Goal: Task Accomplishment & Management: Manage account settings

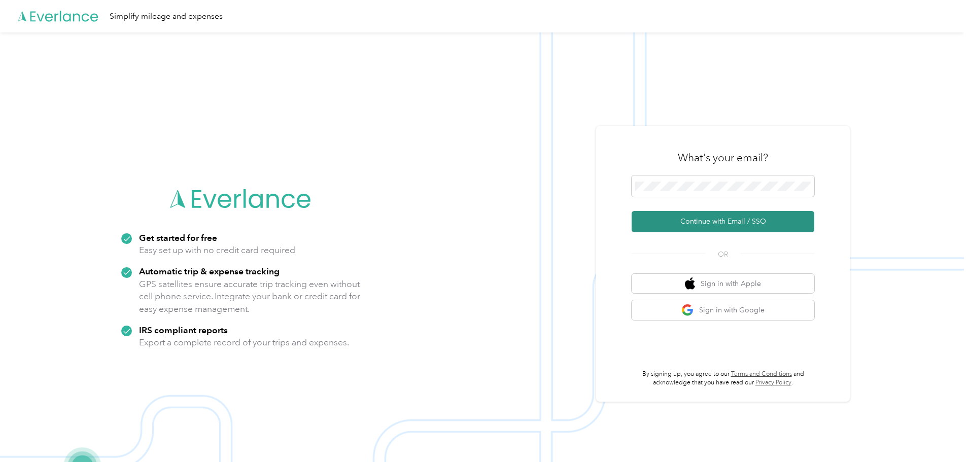
click at [724, 221] on button "Continue with Email / SSO" at bounding box center [723, 221] width 183 height 21
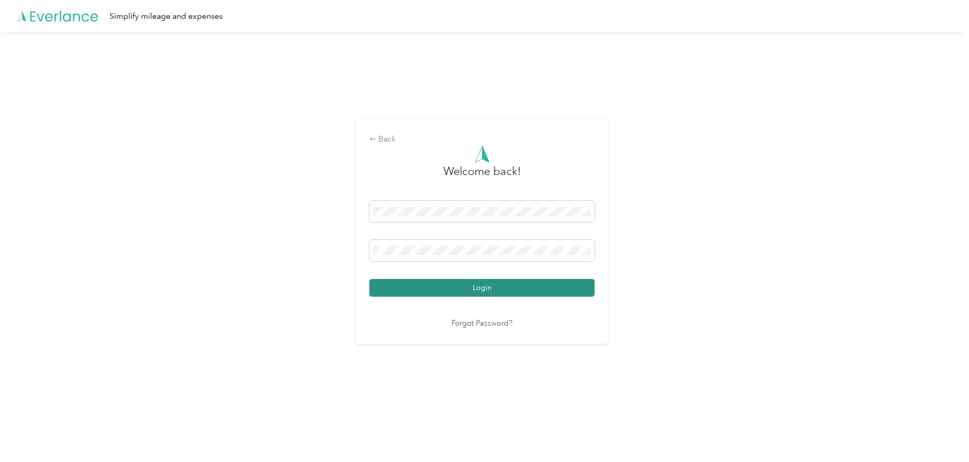
click at [442, 287] on button "Login" at bounding box center [481, 288] width 225 height 18
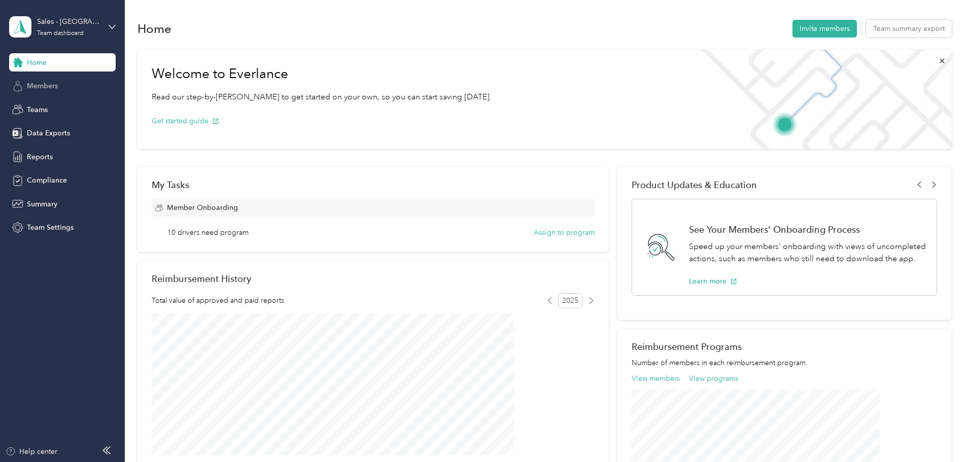
click at [38, 88] on span "Members" at bounding box center [42, 86] width 31 height 11
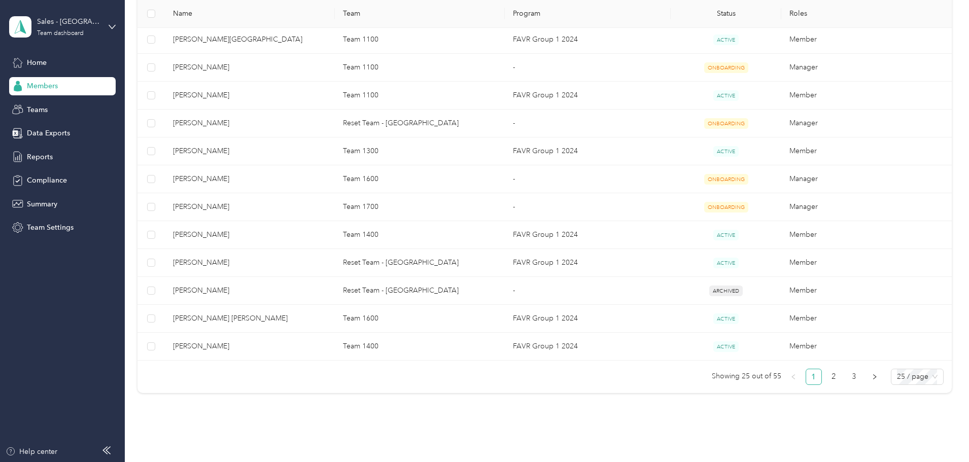
scroll to position [609, 0]
click at [826, 373] on link "2" at bounding box center [833, 376] width 15 height 15
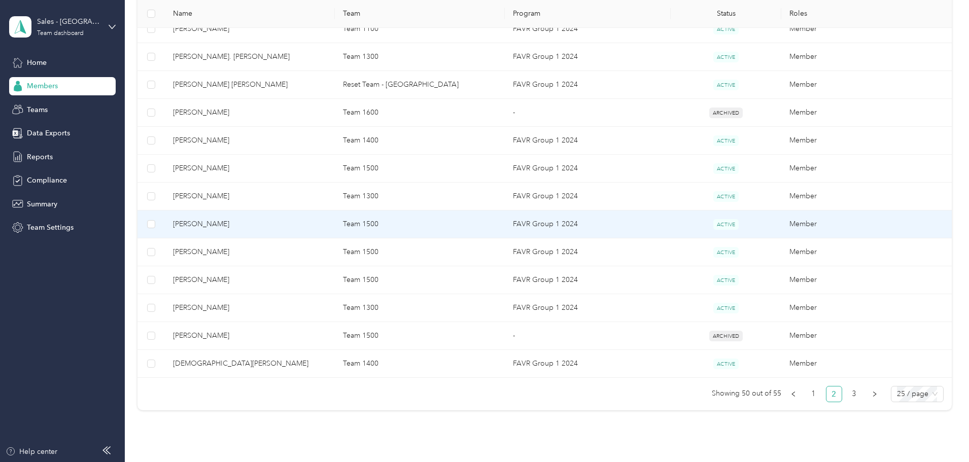
scroll to position [609, 0]
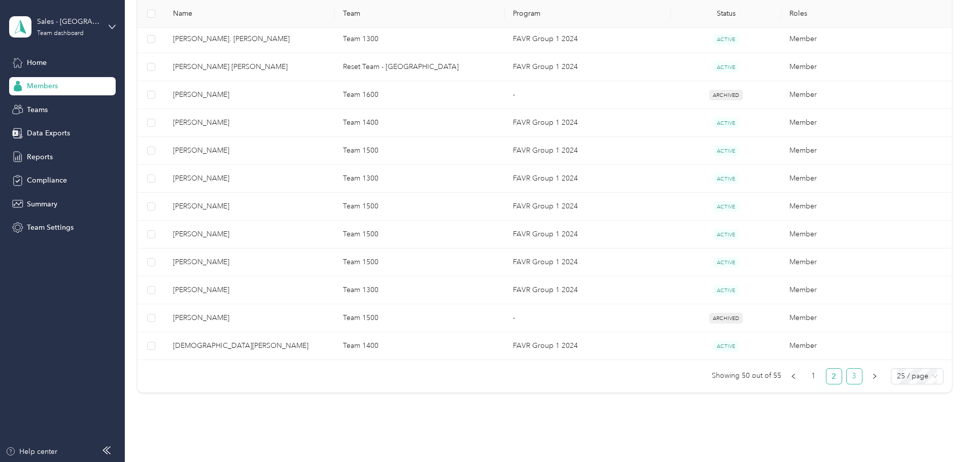
click at [847, 376] on link "3" at bounding box center [854, 376] width 15 height 15
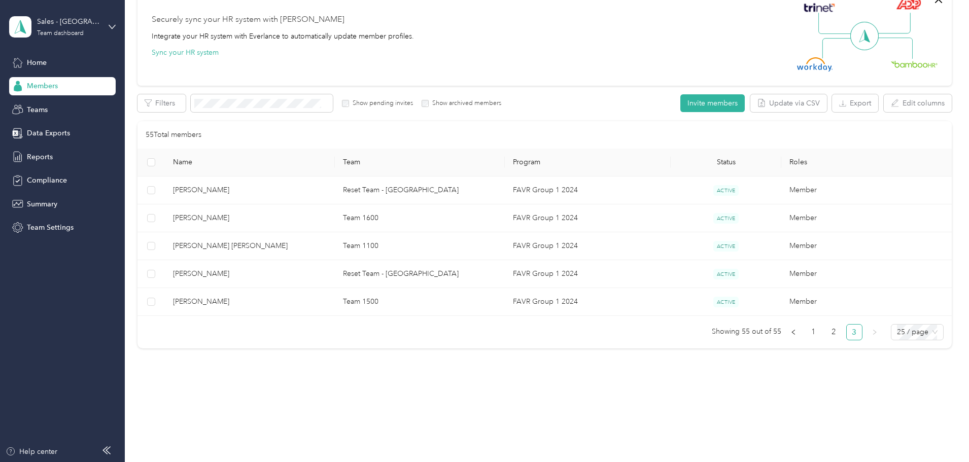
scroll to position [95, 0]
click at [806, 330] on link "1" at bounding box center [813, 332] width 15 height 15
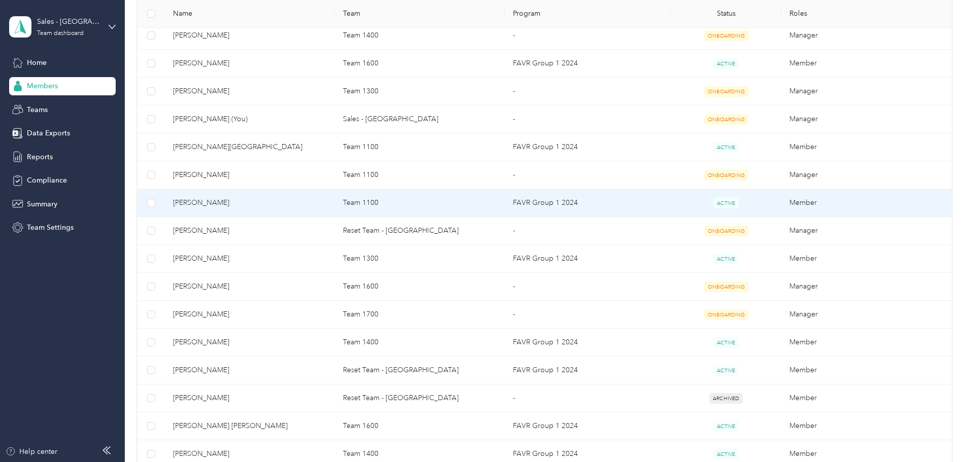
scroll to position [602, 0]
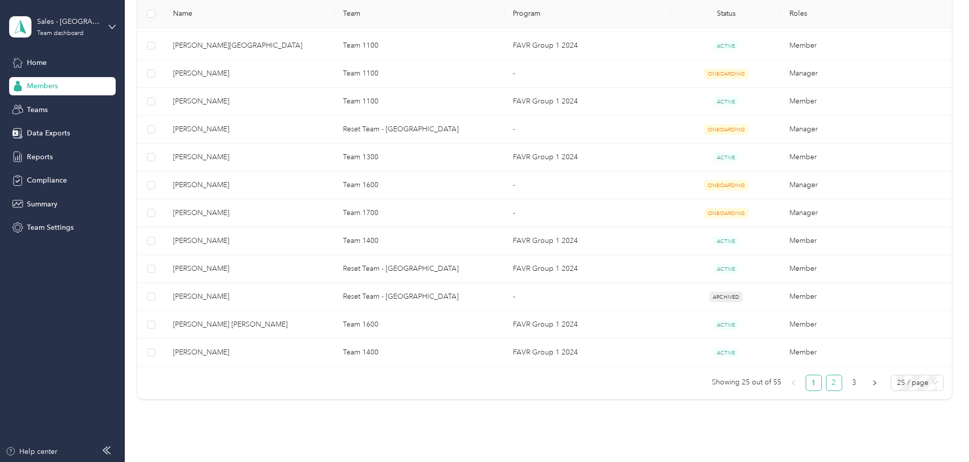
drag, startPoint x: 763, startPoint y: 386, endPoint x: 643, endPoint y: 387, distance: 120.2
click at [826, 387] on link "2" at bounding box center [833, 382] width 15 height 15
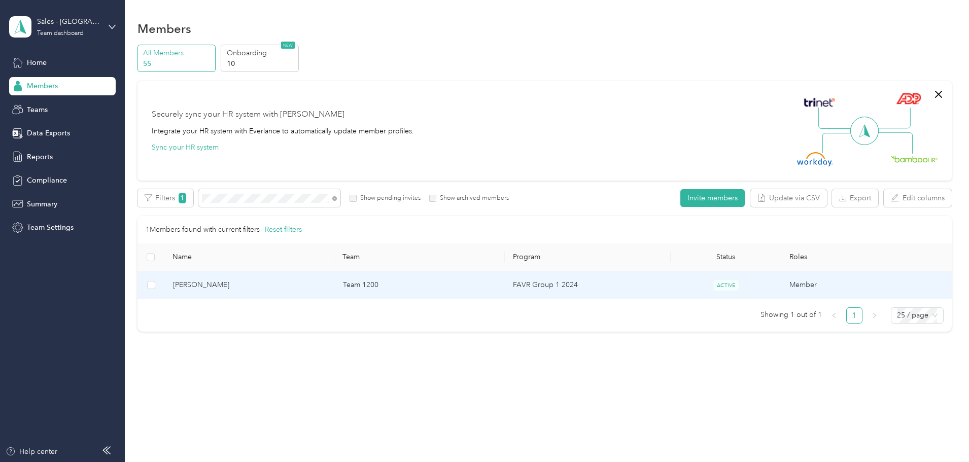
click at [301, 285] on span "[PERSON_NAME]" at bounding box center [250, 285] width 154 height 11
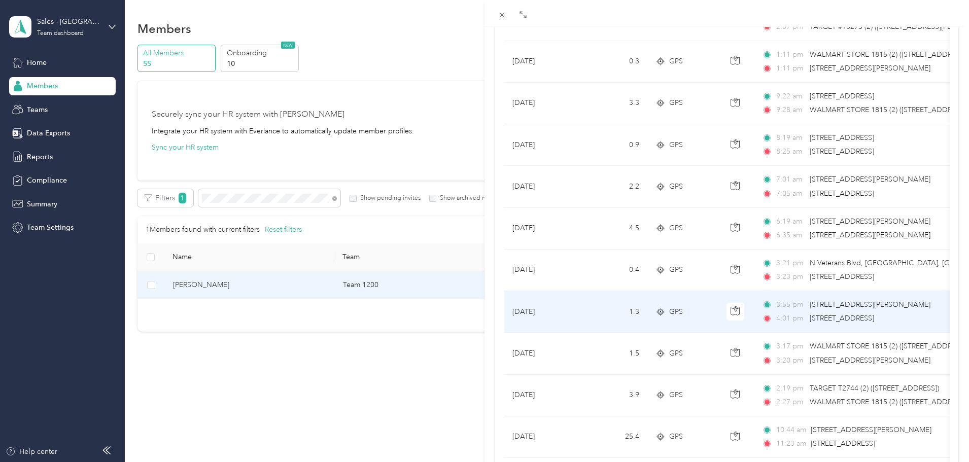
scroll to position [812, 0]
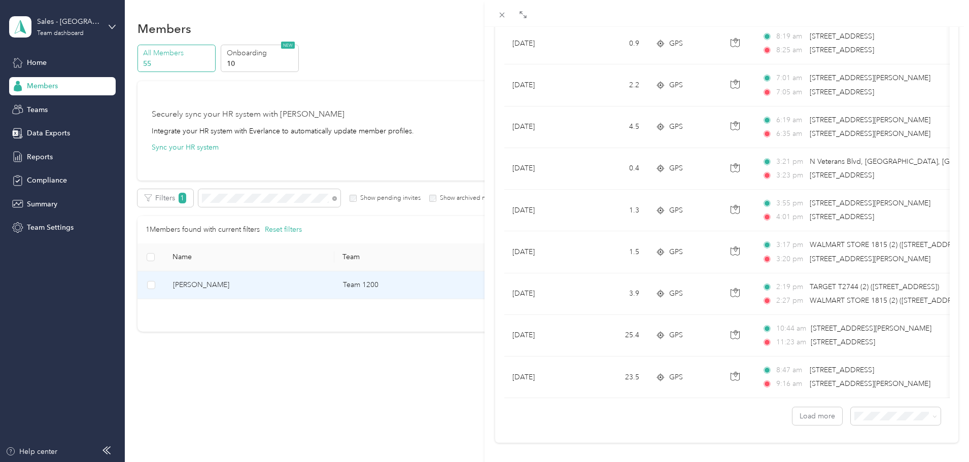
drag, startPoint x: 620, startPoint y: 406, endPoint x: 678, endPoint y: 409, distance: 57.4
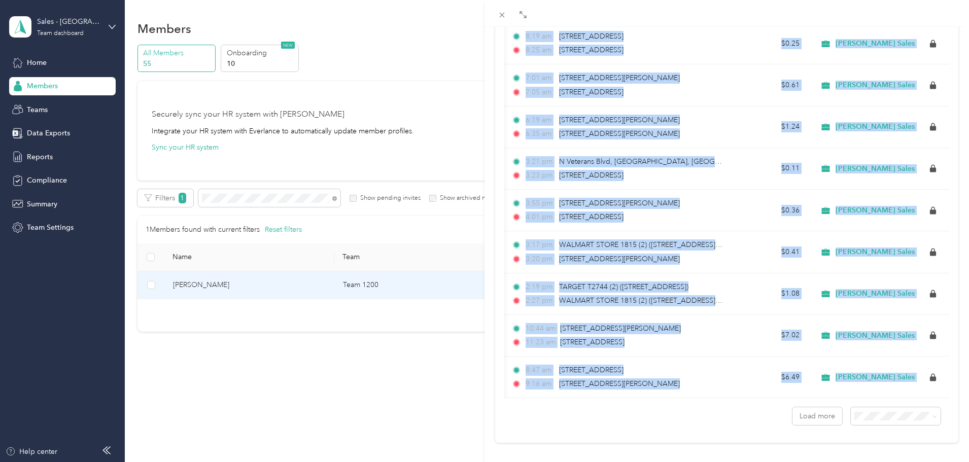
scroll to position [0, 0]
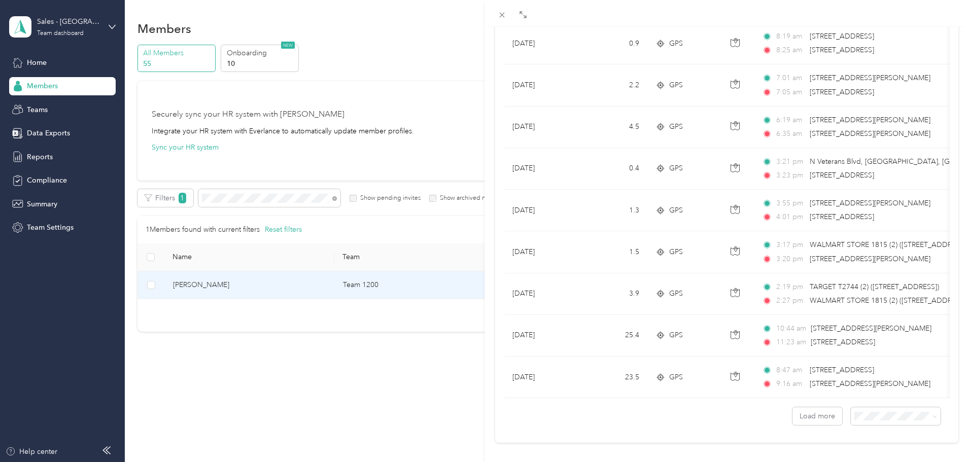
click at [300, 357] on div "[PERSON_NAME] Archive Trips Expenses Reports Member info Program Rates Work hou…" at bounding box center [484, 231] width 969 height 462
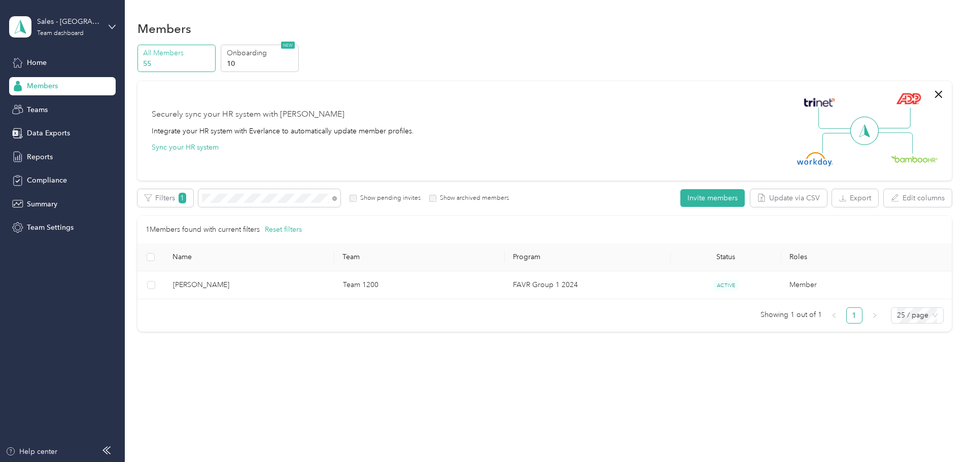
scroll to position [49, 0]
